Goal: Navigation & Orientation: Find specific page/section

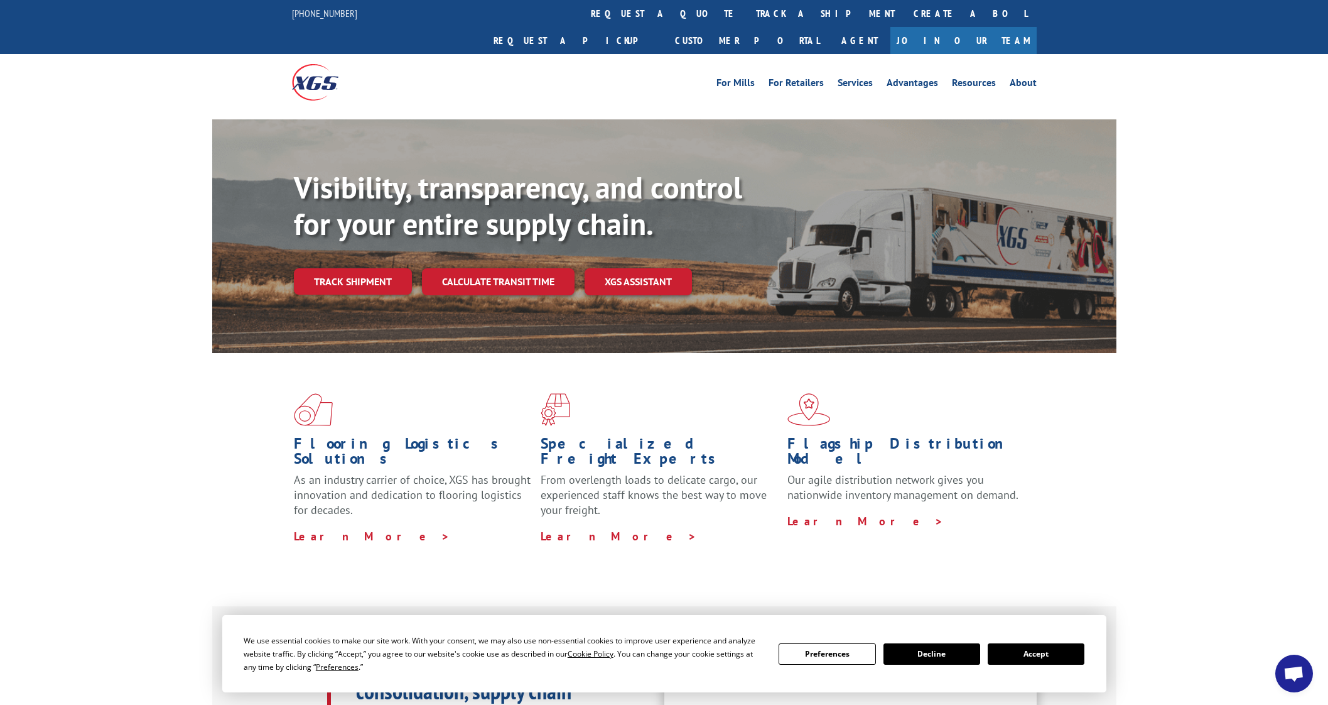
click at [211, 133] on div "Visibility, transparency, and control for your entire supply chain. Track shipm…" at bounding box center [664, 248] width 1328 height 258
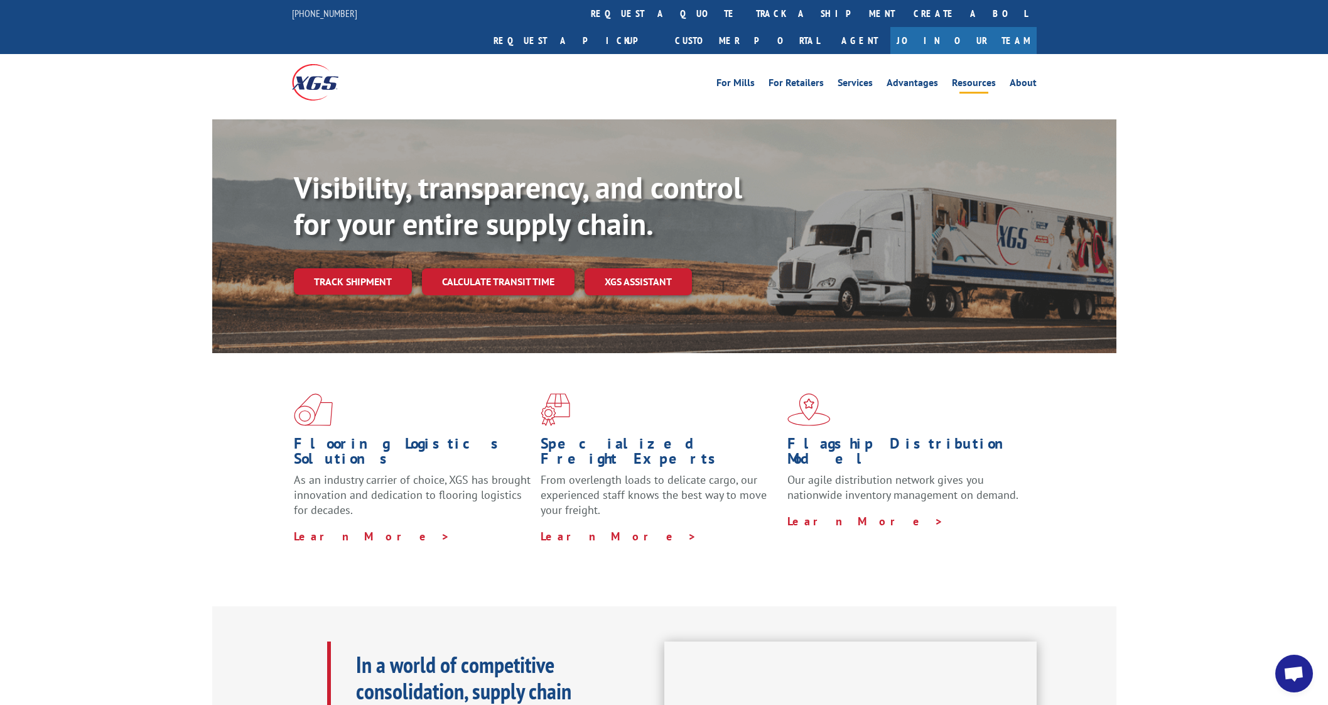
click at [985, 78] on link "Resources" at bounding box center [974, 85] width 44 height 14
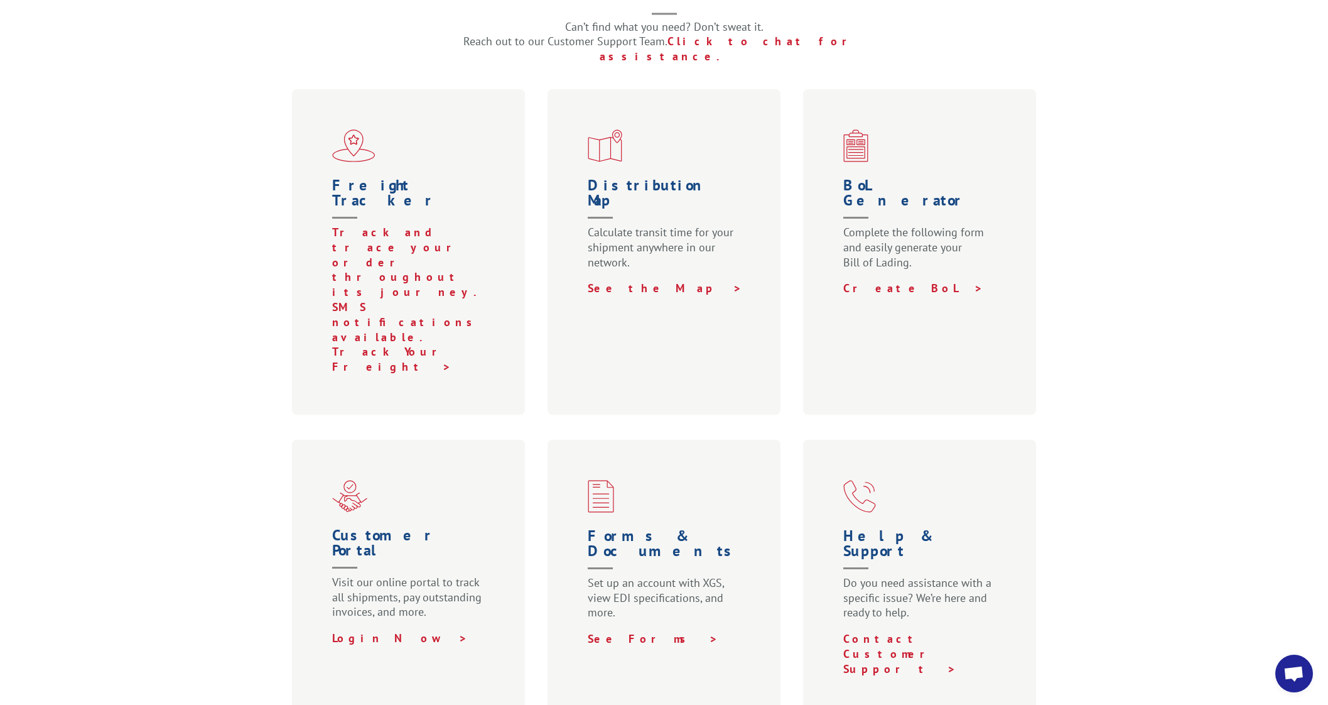
scroll to position [387, 0]
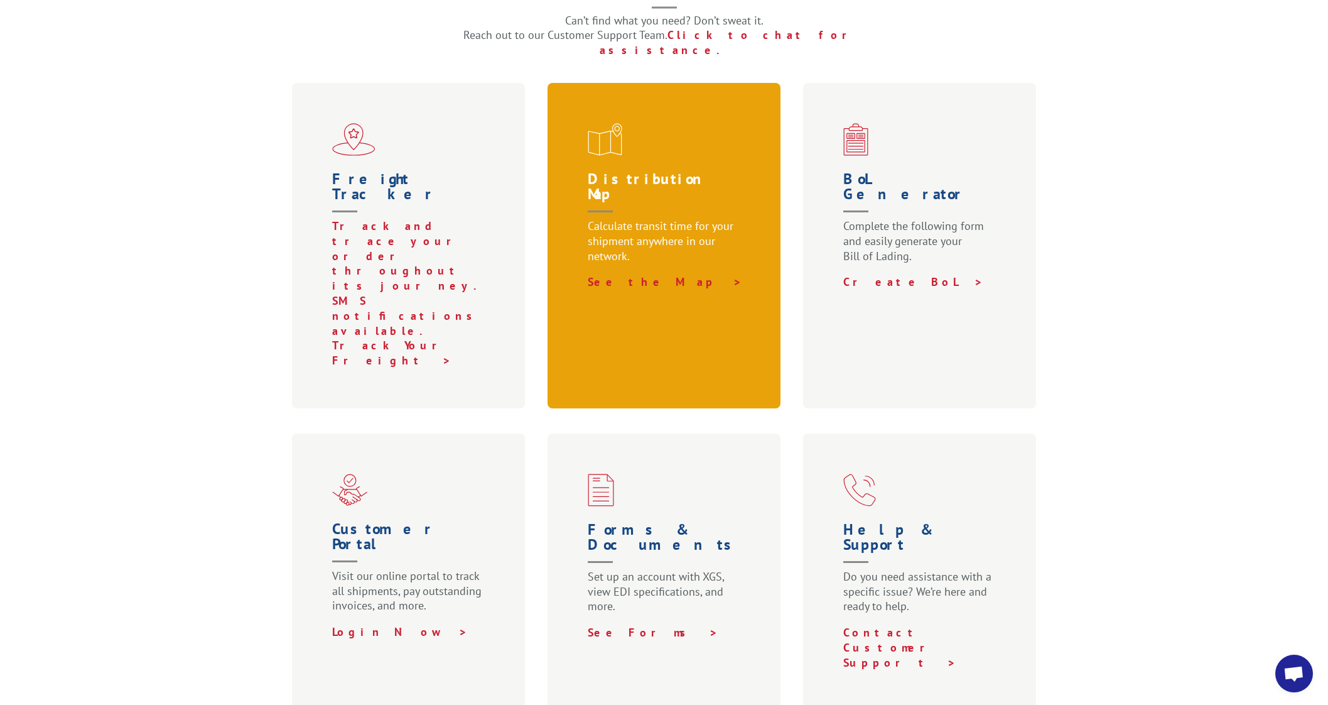
click at [643, 171] on h1 "Distribution Map" at bounding box center [667, 194] width 158 height 47
